Goal: Transaction & Acquisition: Obtain resource

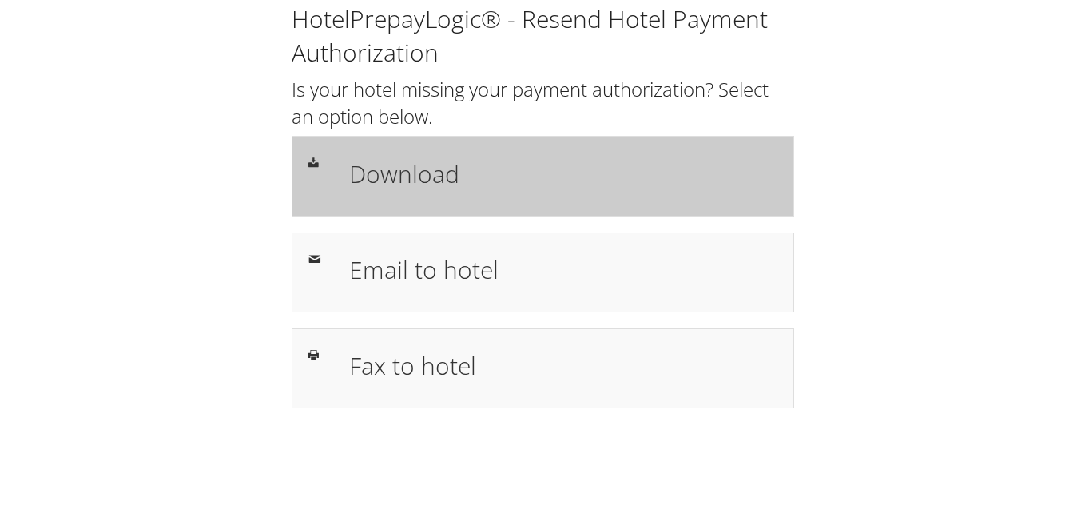
click at [517, 177] on h1 "Download" at bounding box center [563, 174] width 428 height 36
drag, startPoint x: 0, startPoint y: 0, endPoint x: 496, endPoint y: 182, distance: 528.4
click at [496, 182] on h1 "Download" at bounding box center [563, 174] width 428 height 36
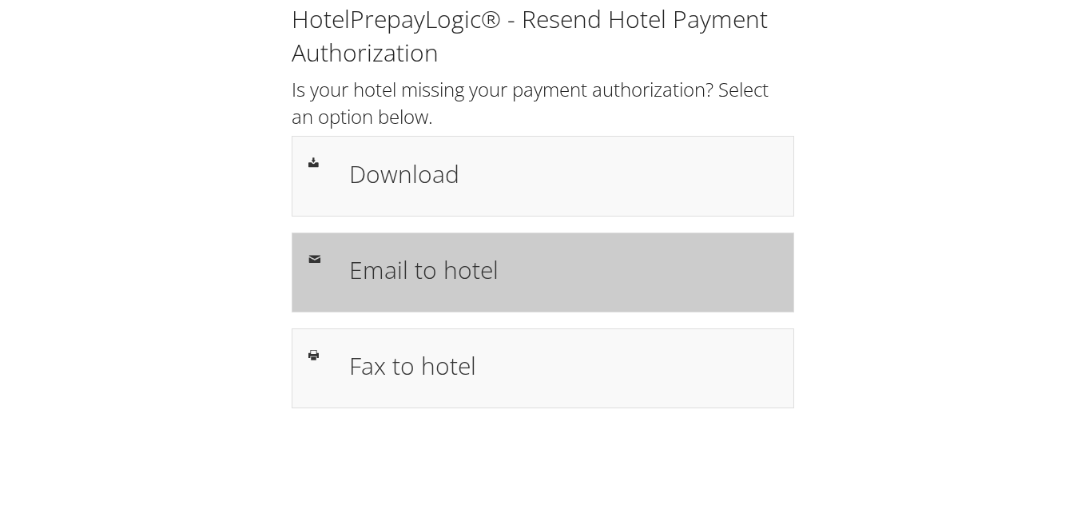
click at [656, 297] on div "Email to hotel" at bounding box center [543, 272] width 502 height 80
